Goal: Information Seeking & Learning: Learn about a topic

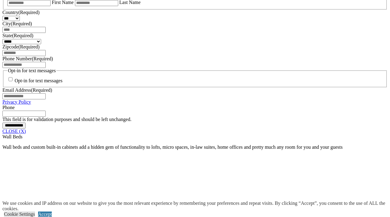
scroll to position [443, 0]
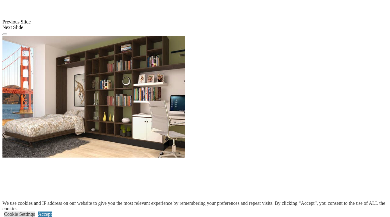
scroll to position [763, 0]
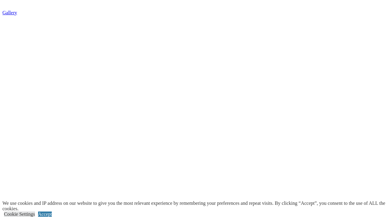
scroll to position [1275, 0]
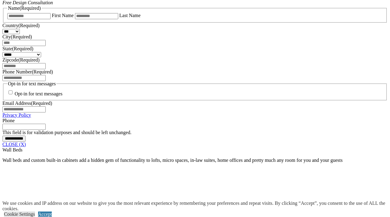
scroll to position [334, 0]
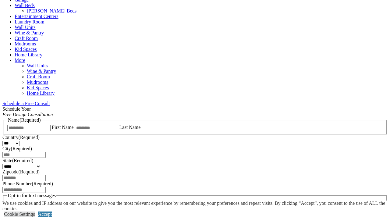
scroll to position [204, 0]
